Goal: Task Accomplishment & Management: Use online tool/utility

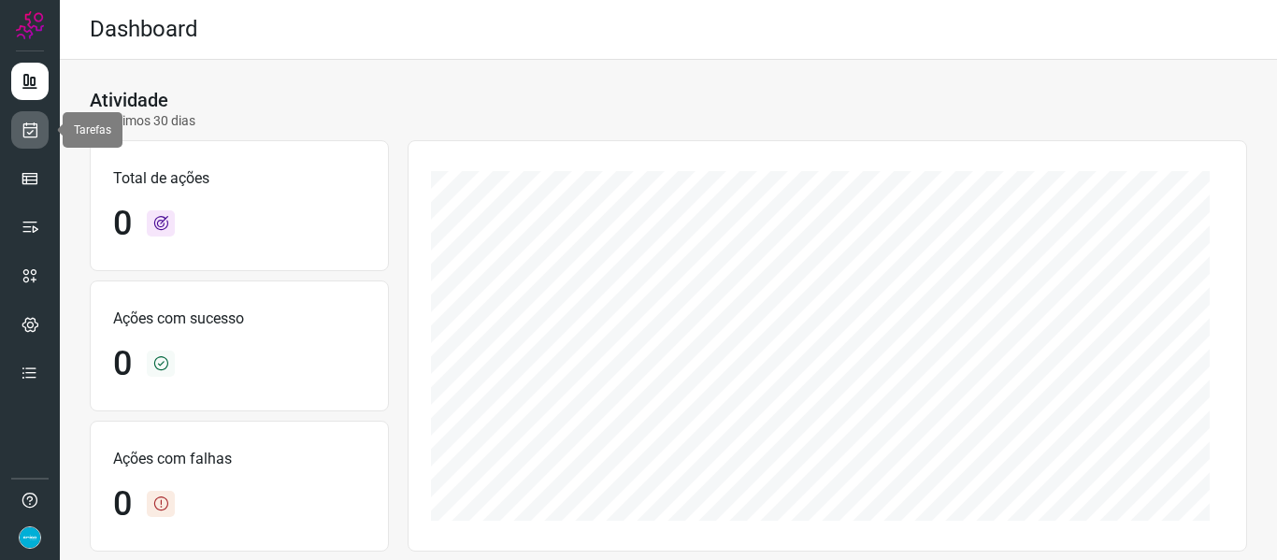
click at [39, 134] on link at bounding box center [29, 129] width 37 height 37
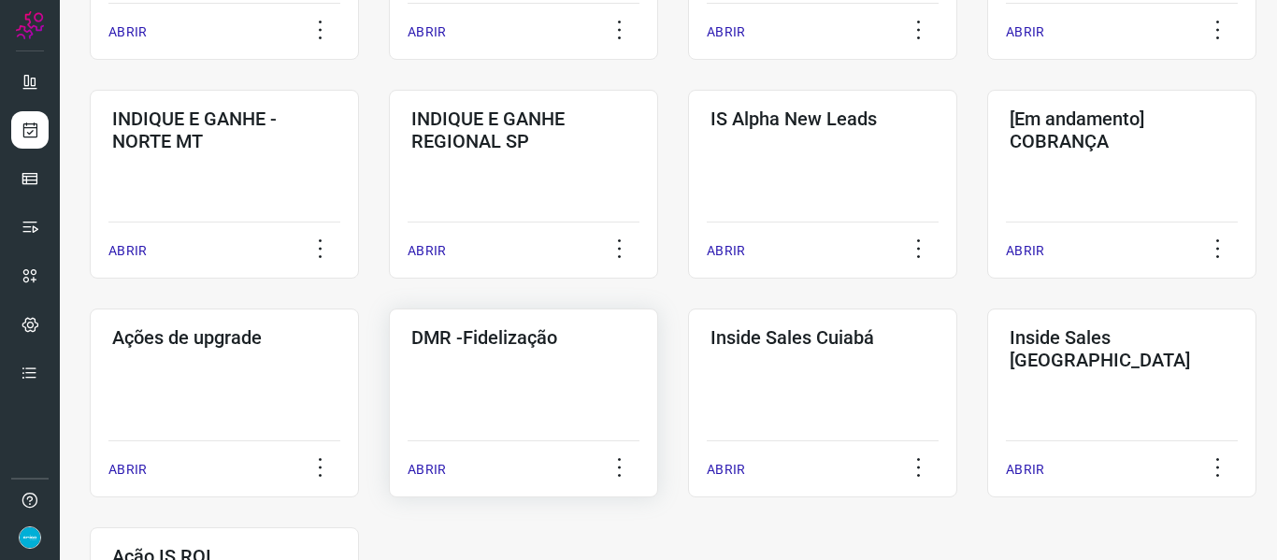
scroll to position [748, 0]
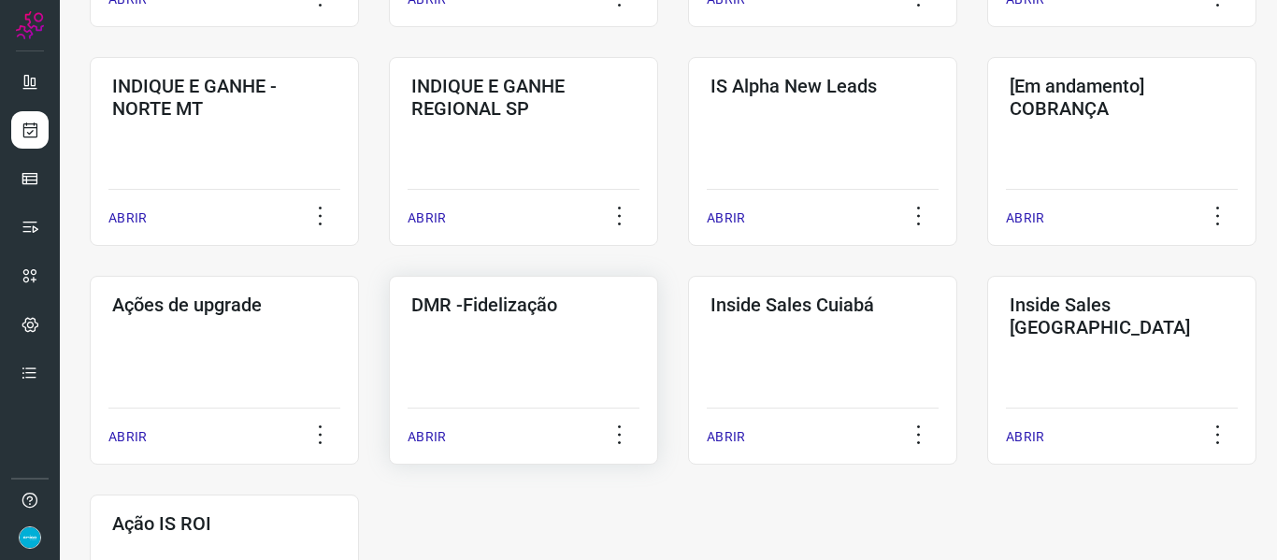
click at [430, 432] on p "ABRIR" at bounding box center [427, 437] width 38 height 20
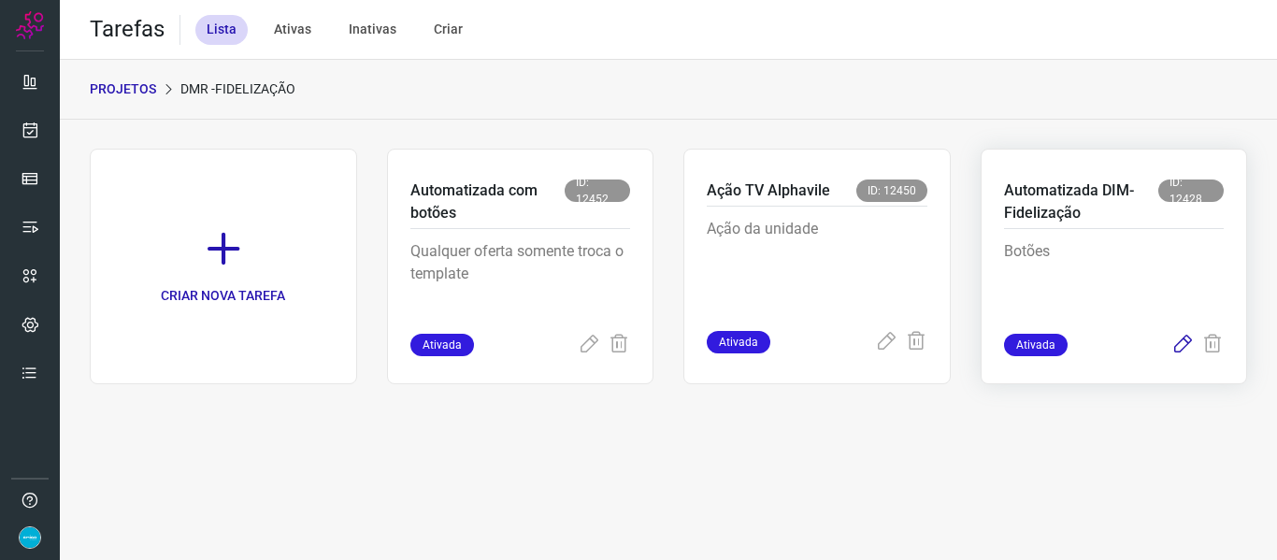
click at [1186, 348] on icon at bounding box center [1183, 345] width 22 height 22
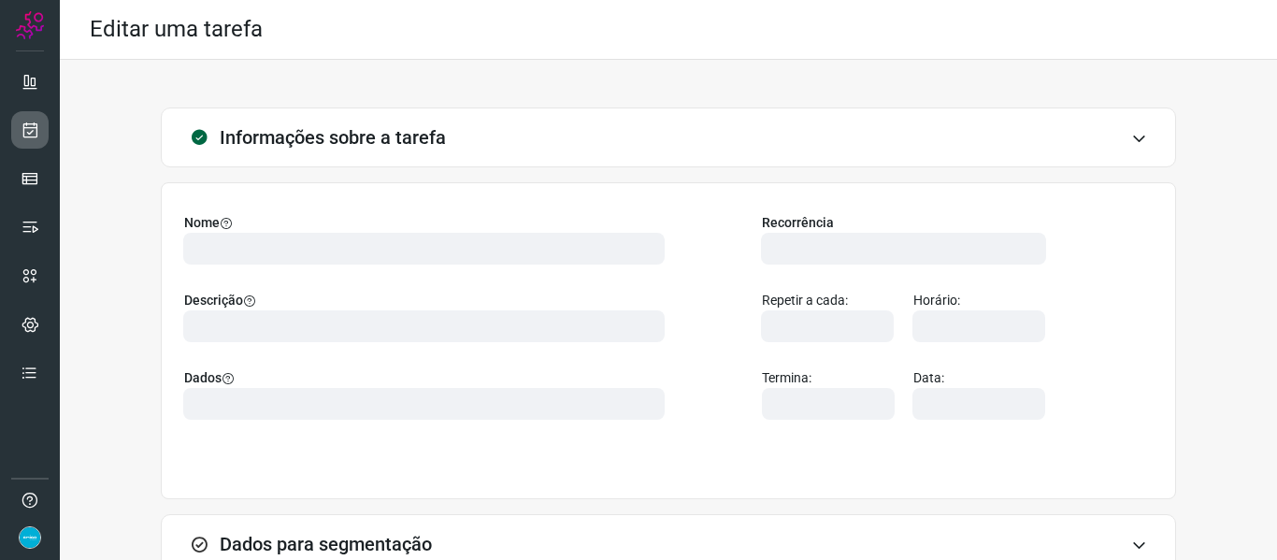
click at [39, 129] on link at bounding box center [29, 129] width 37 height 37
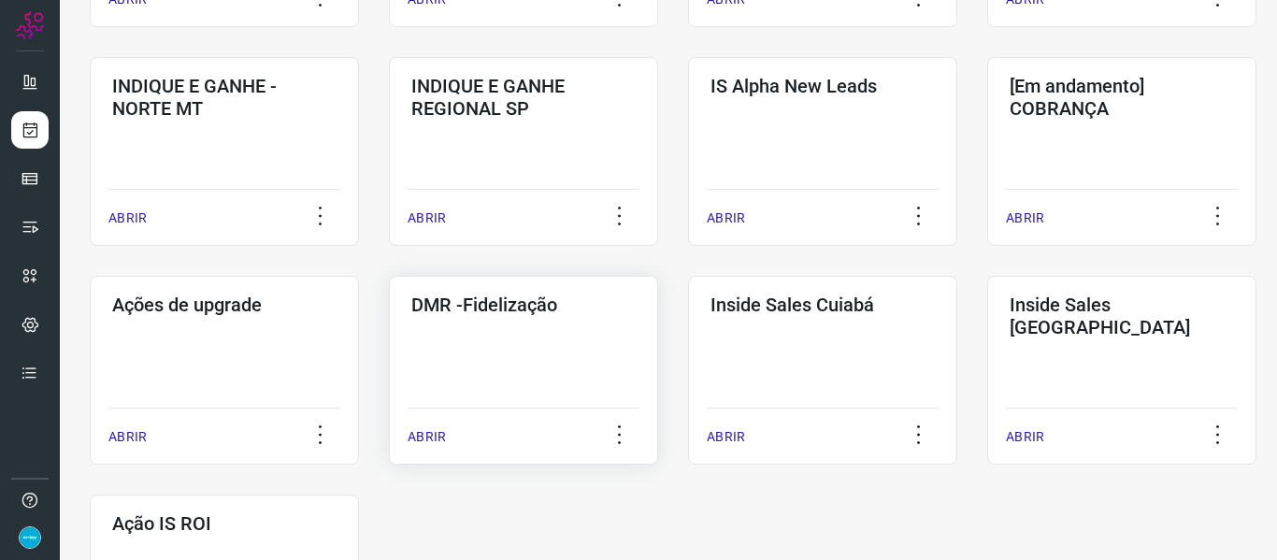
click at [422, 435] on p "ABRIR" at bounding box center [427, 437] width 38 height 20
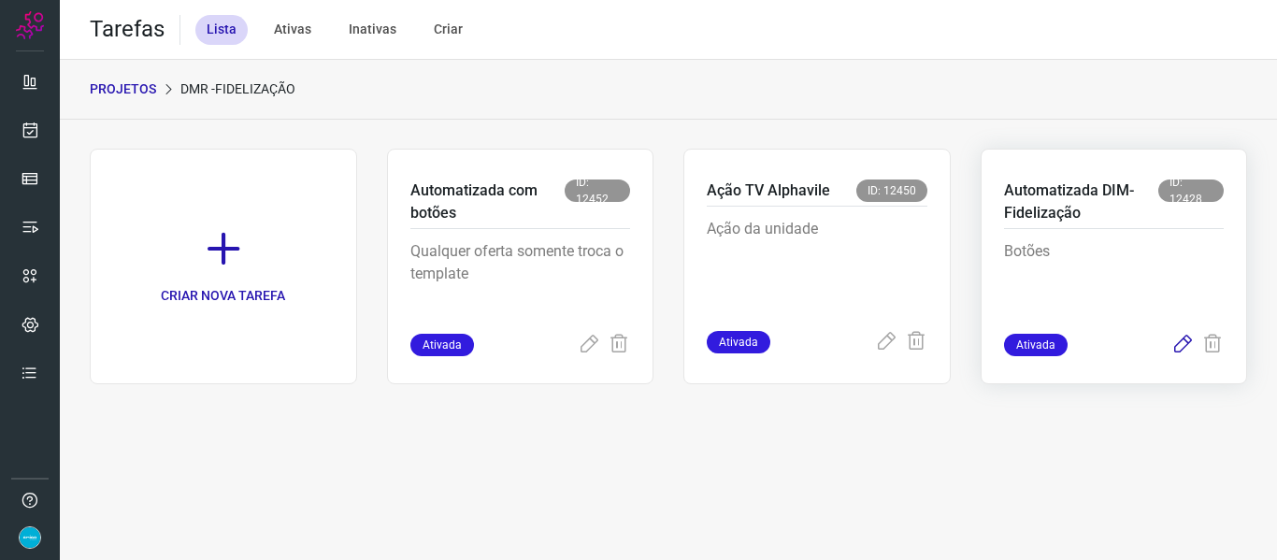
click at [1181, 341] on icon at bounding box center [1183, 345] width 22 height 22
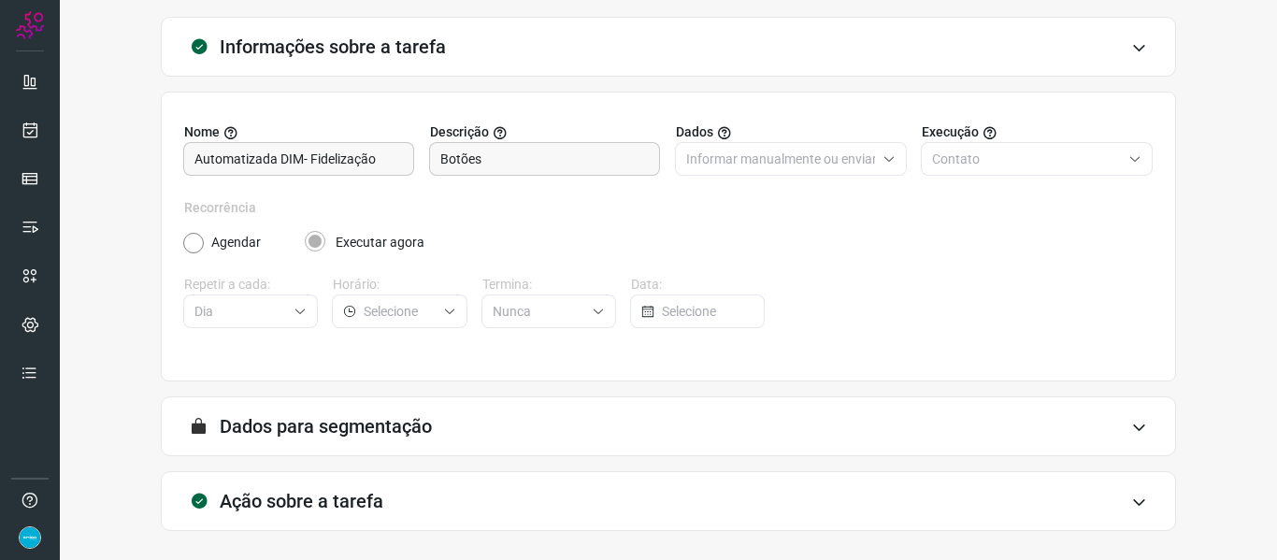
scroll to position [170, 0]
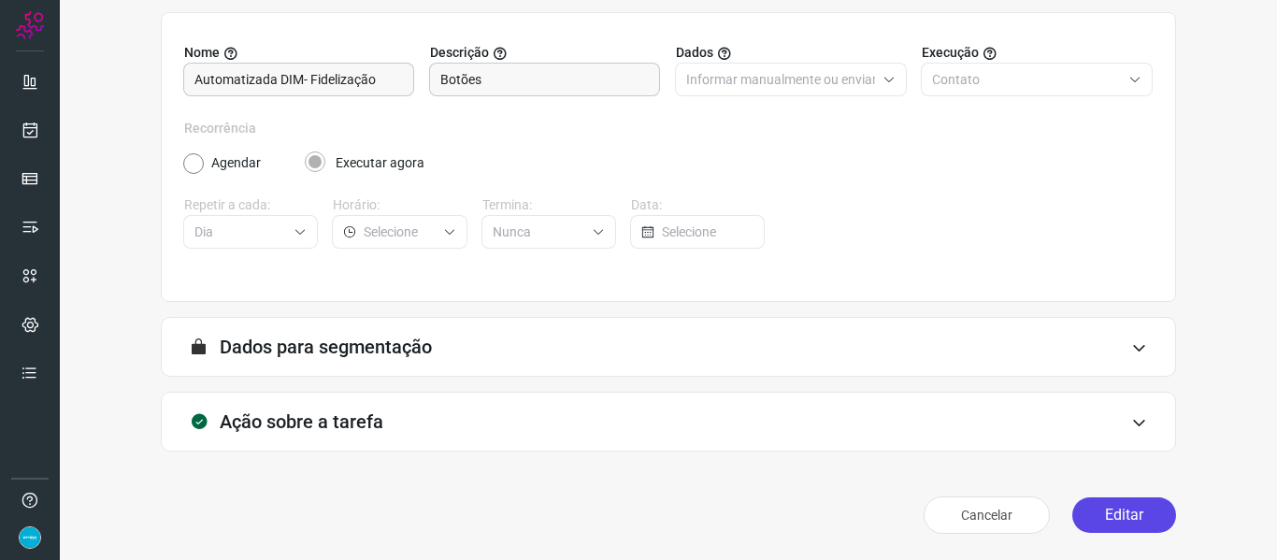
click at [1107, 519] on button "Editar" at bounding box center [1125, 516] width 104 height 36
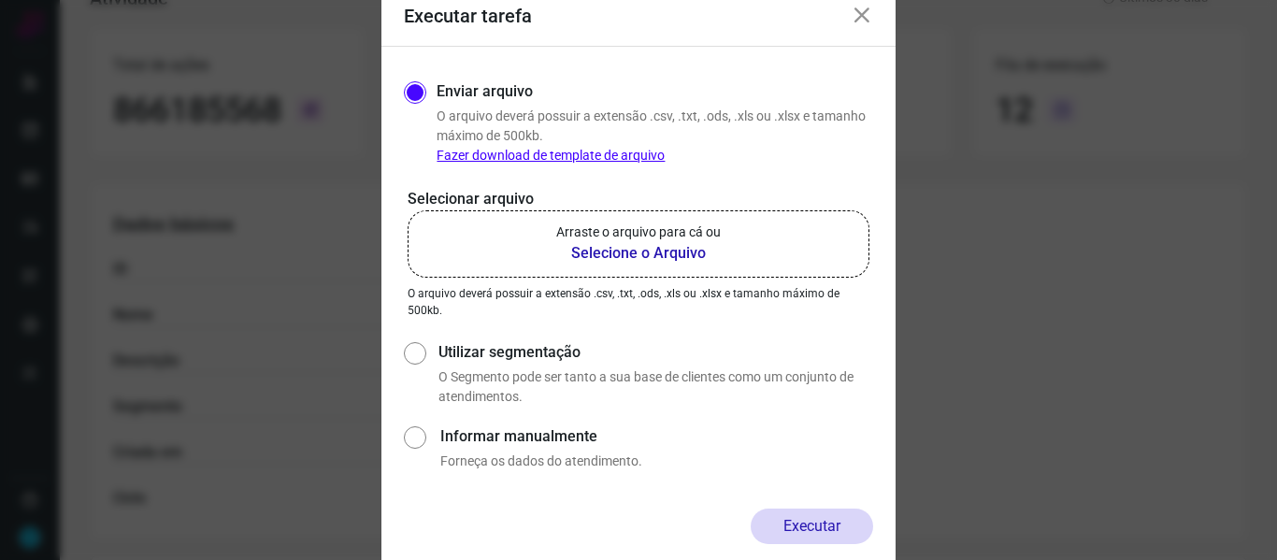
click at [601, 261] on b "Selecione o Arquivo" at bounding box center [638, 253] width 165 height 22
click at [0, 0] on input "Arraste o arquivo para cá ou Selecione o Arquivo" at bounding box center [0, 0] width 0 height 0
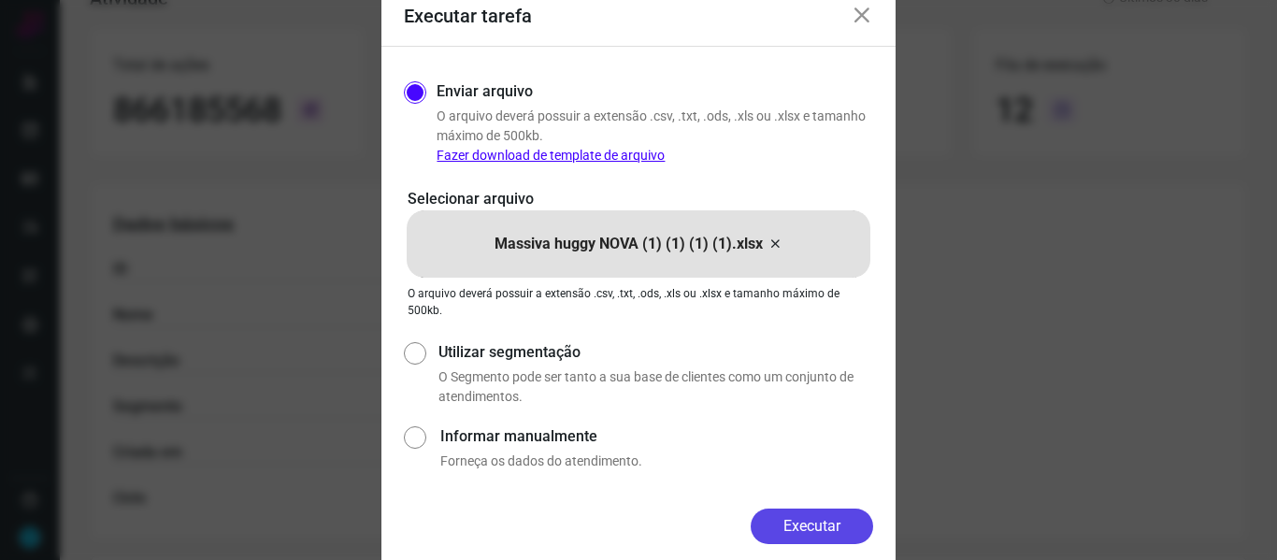
click at [798, 535] on button "Executar" at bounding box center [812, 527] width 123 height 36
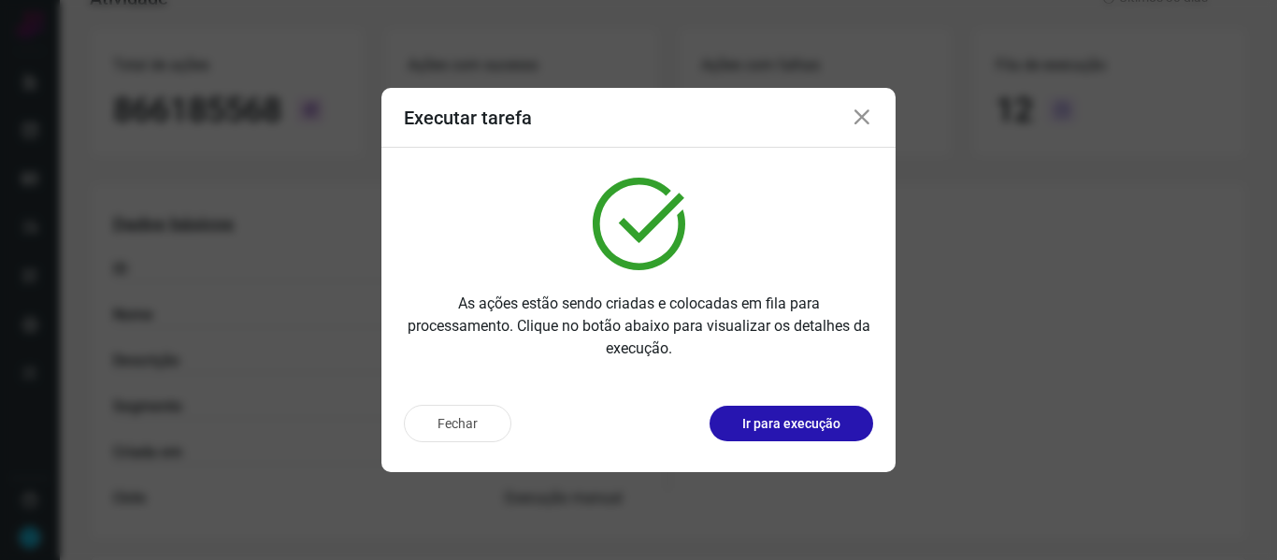
click at [859, 122] on icon at bounding box center [862, 118] width 22 height 22
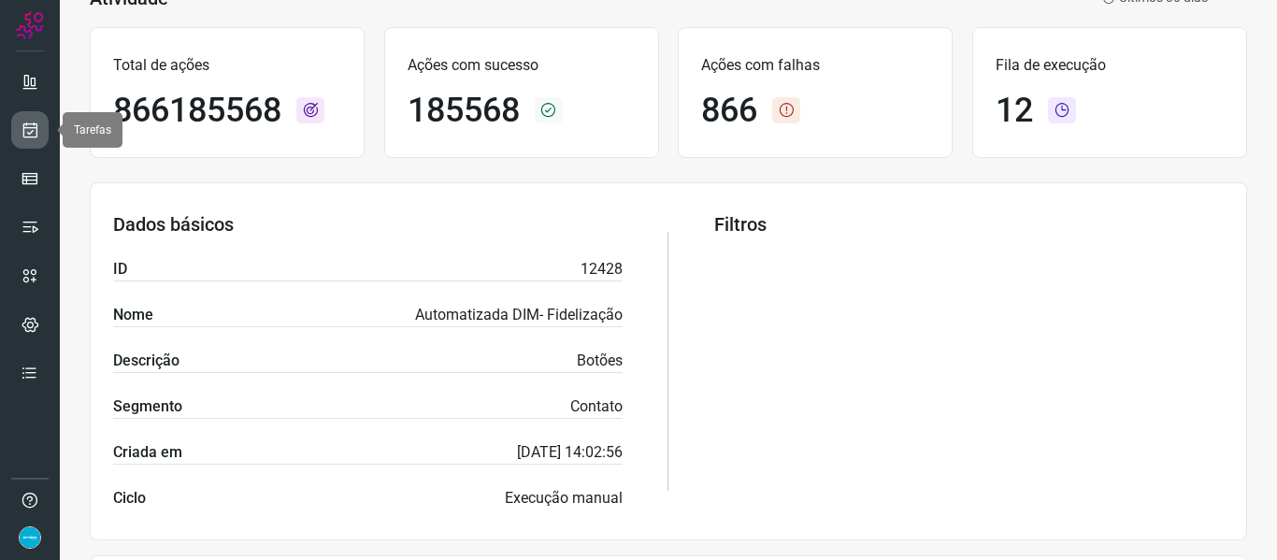
click at [32, 128] on icon at bounding box center [31, 130] width 20 height 19
